Goal: Task Accomplishment & Management: Use online tool/utility

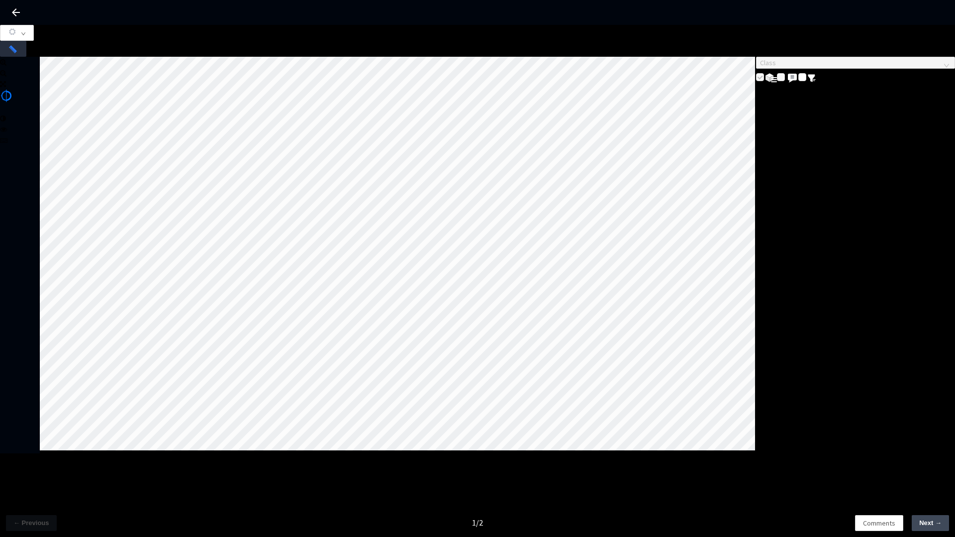
click at [941, 527] on span "Next →" at bounding box center [930, 523] width 22 height 10
click at [27, 528] on button "← Previous" at bounding box center [31, 523] width 51 height 16
click at [927, 525] on span "Next →" at bounding box center [930, 523] width 22 height 10
click at [34, 36] on button "button" at bounding box center [17, 33] width 34 height 16
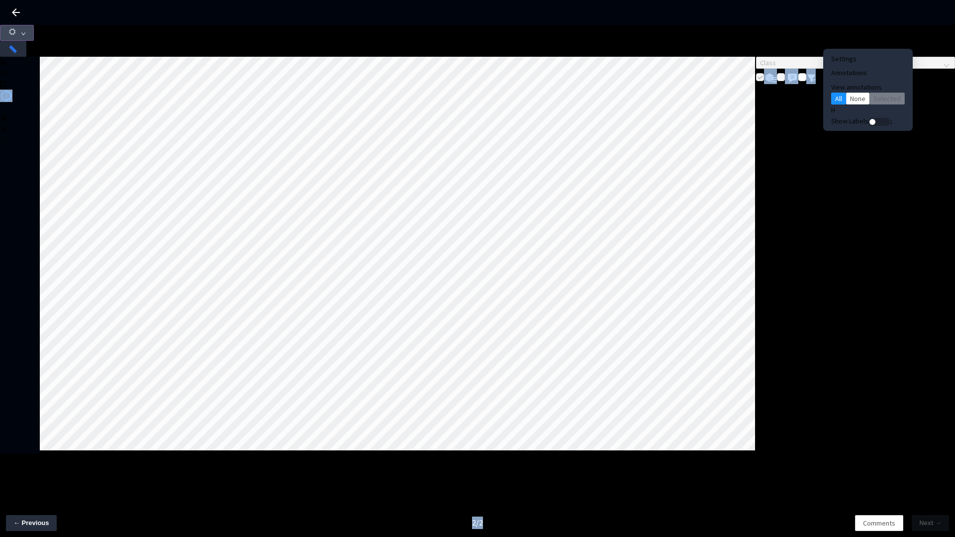
click at [34, 36] on button "button" at bounding box center [17, 33] width 34 height 16
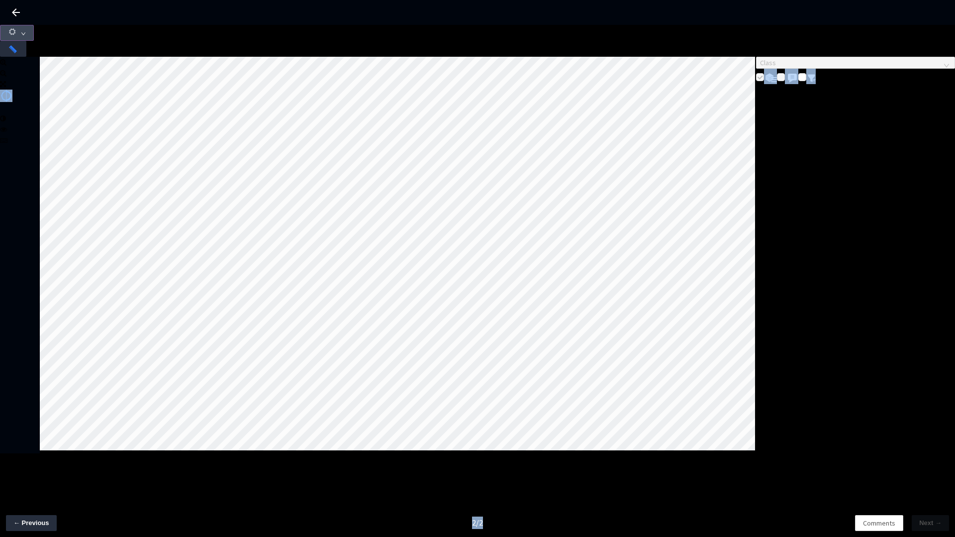
click at [34, 36] on button "button" at bounding box center [17, 33] width 34 height 16
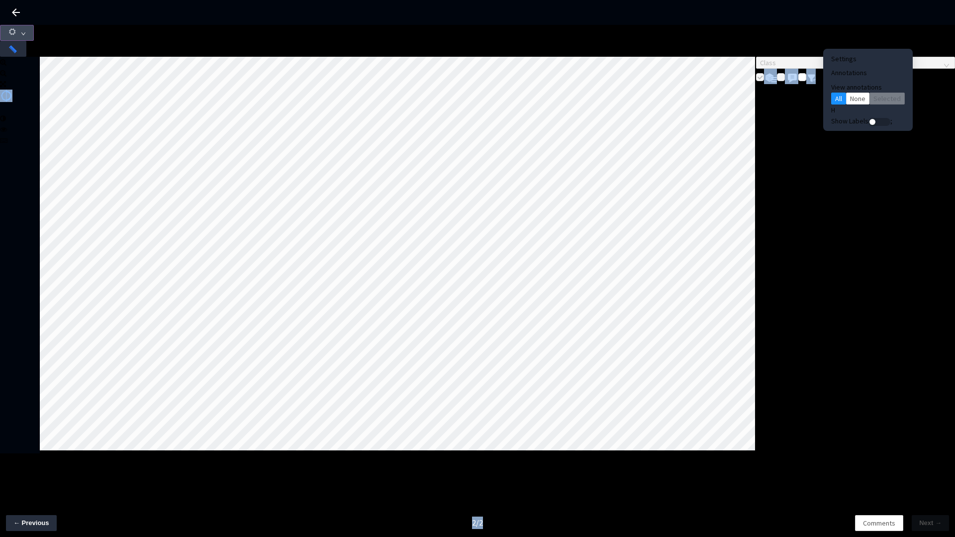
click at [34, 36] on button "button" at bounding box center [17, 33] width 34 height 16
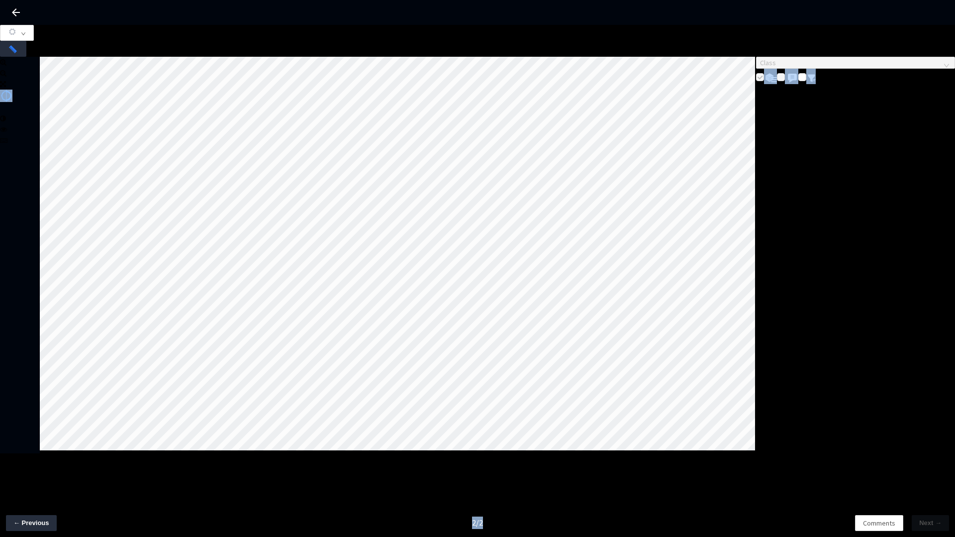
click at [807, 41] on div at bounding box center [477, 49] width 955 height 16
click at [47, 524] on button "← Previous" at bounding box center [31, 523] width 51 height 16
click at [928, 521] on span "Next →" at bounding box center [930, 523] width 22 height 10
click at [25, 35] on icon "down" at bounding box center [23, 33] width 4 height 3
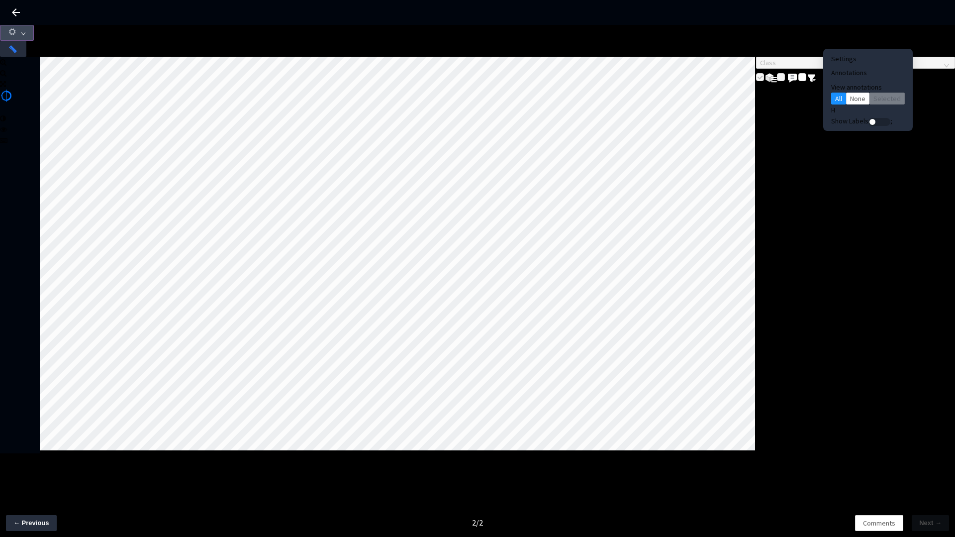
click at [34, 41] on button "button" at bounding box center [17, 33] width 34 height 16
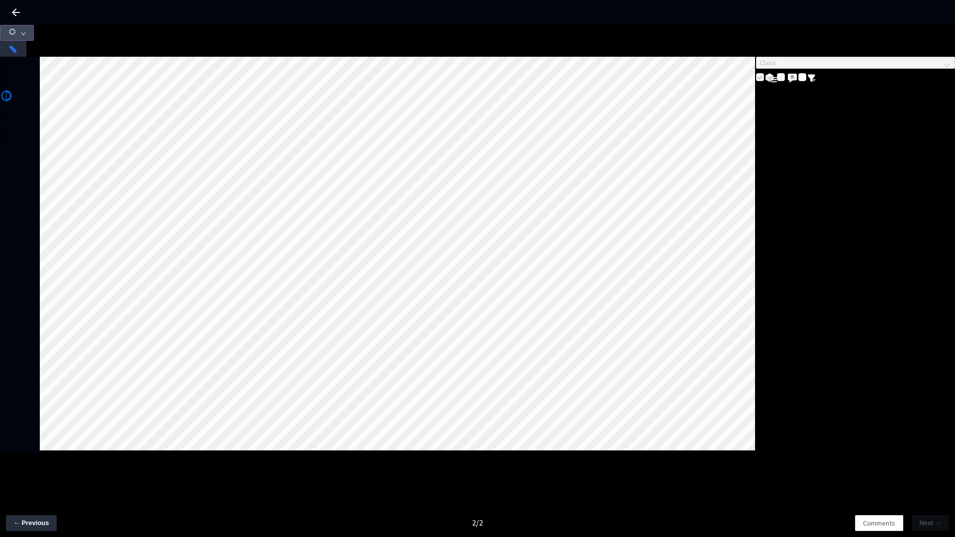
click at [26, 36] on icon "down" at bounding box center [23, 33] width 5 height 5
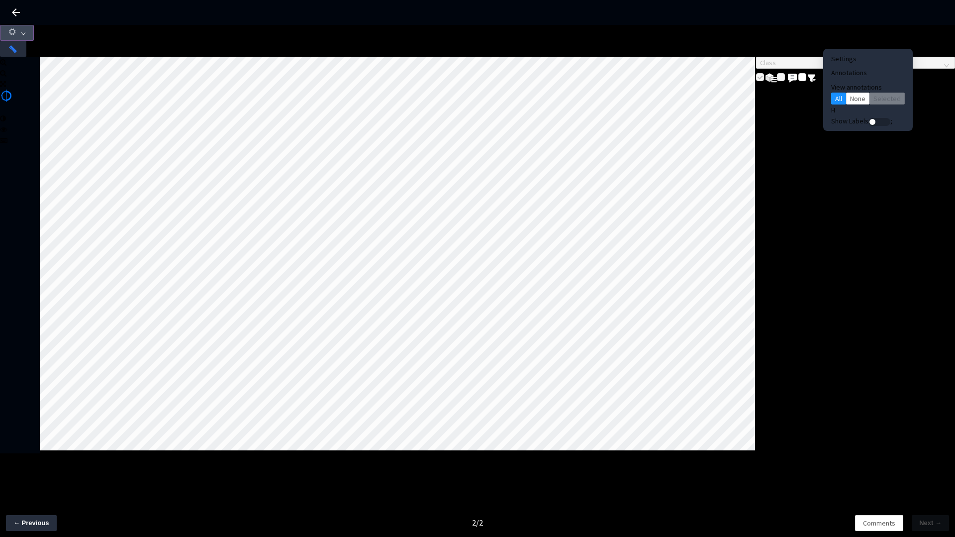
click at [26, 36] on icon "down" at bounding box center [23, 33] width 5 height 5
